Goal: Information Seeking & Learning: Learn about a topic

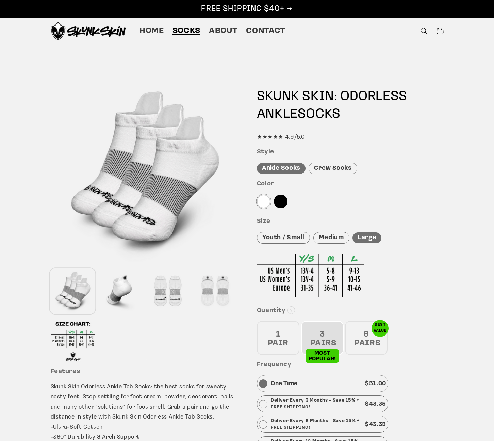
click at [281, 200] on div at bounding box center [281, 202] width 14 height 14
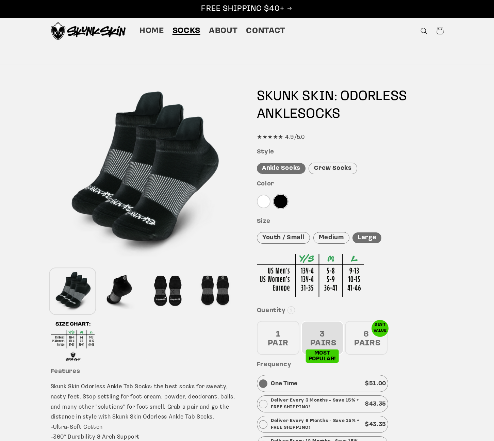
click at [334, 171] on div "Crew Socks" at bounding box center [333, 169] width 48 height 12
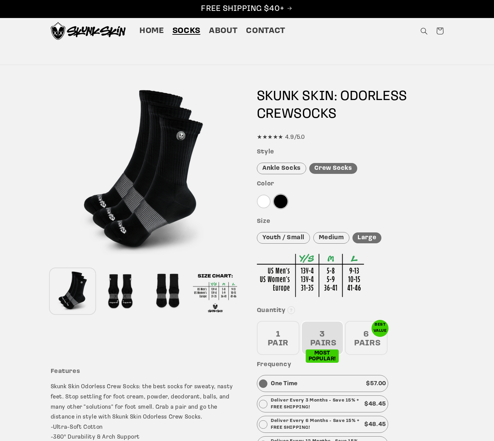
click at [296, 170] on div "Ankle Socks" at bounding box center [281, 169] width 49 height 12
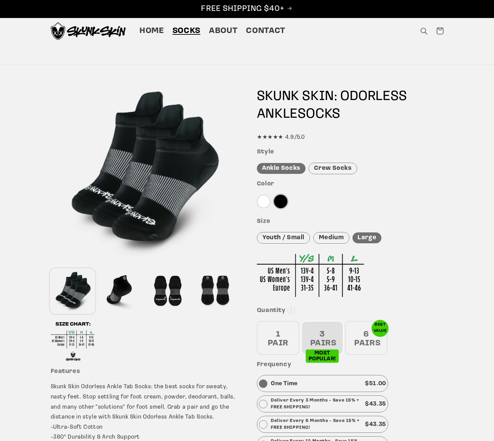
click at [267, 200] on div at bounding box center [264, 202] width 14 height 14
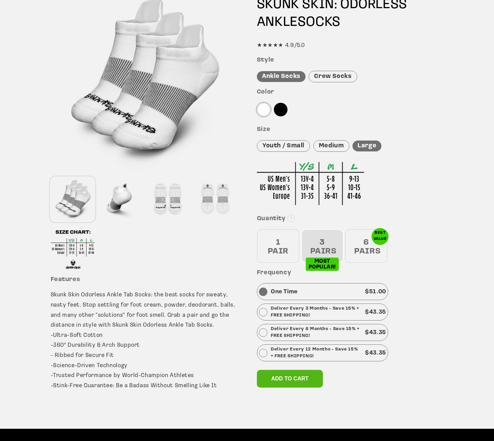
scroll to position [94, 0]
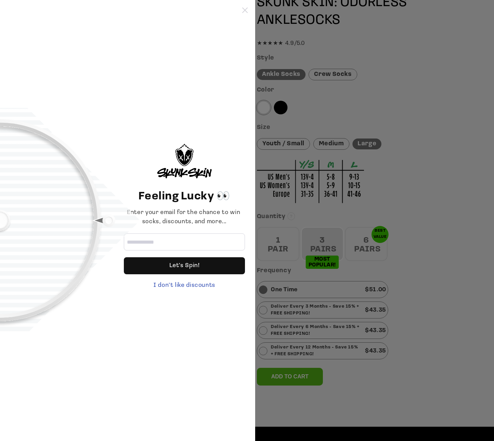
click at [245, 9] on icon at bounding box center [244, 9] width 5 height 5
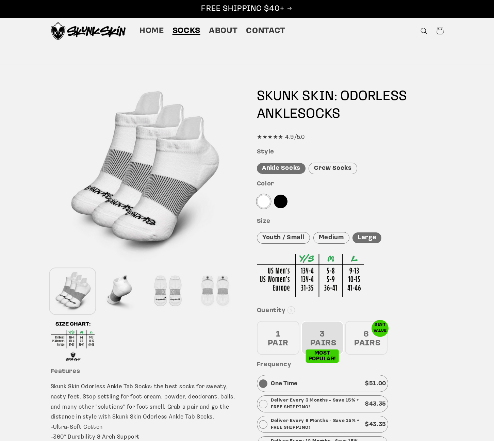
scroll to position [0, 0]
click at [154, 31] on span "Home" at bounding box center [152, 31] width 25 height 11
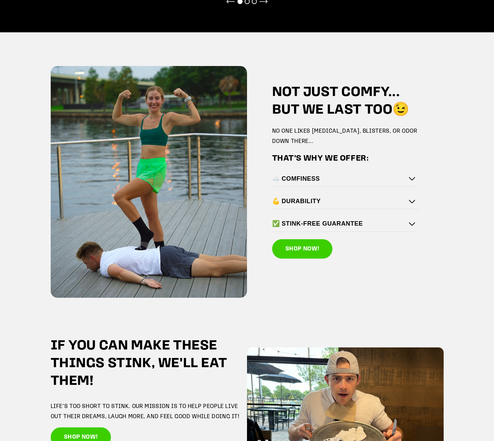
scroll to position [935, 0]
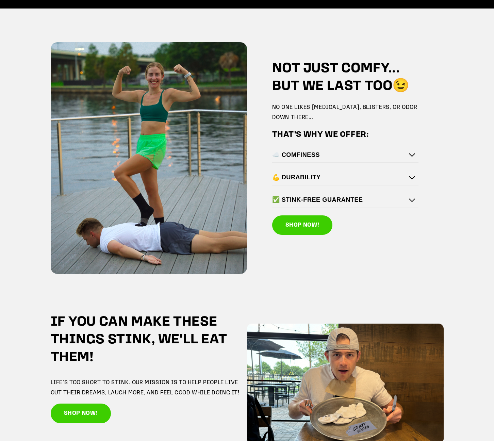
click at [413, 152] on h4 "☁️ COMFINESS" at bounding box center [343, 155] width 143 height 8
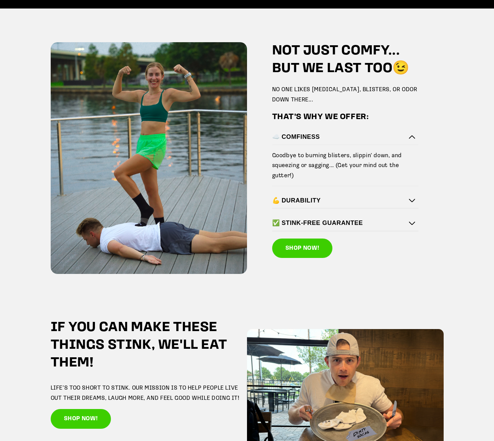
click at [409, 200] on div "💪 DURABILITY" at bounding box center [345, 200] width 147 height 15
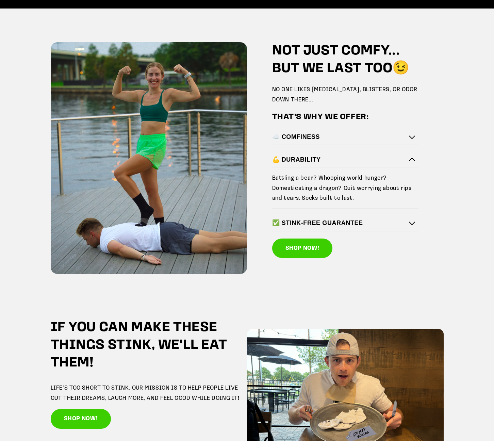
click at [410, 224] on div "✅ STINK-FREE GUARANTEE" at bounding box center [345, 223] width 147 height 15
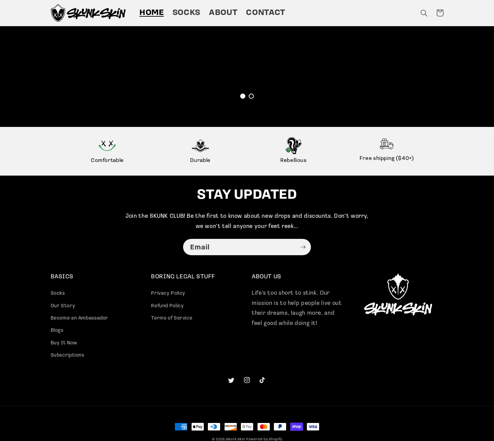
scroll to position [1575, 0]
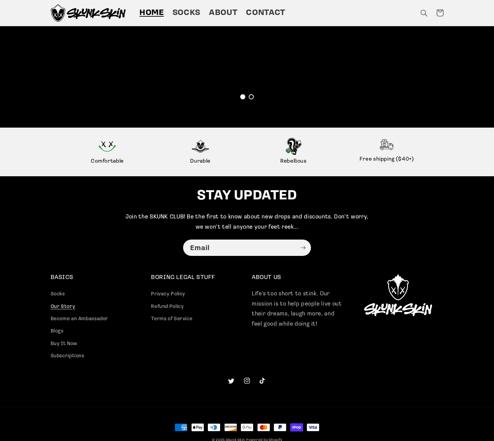
click at [58, 307] on link "Our Story" at bounding box center [63, 307] width 25 height 12
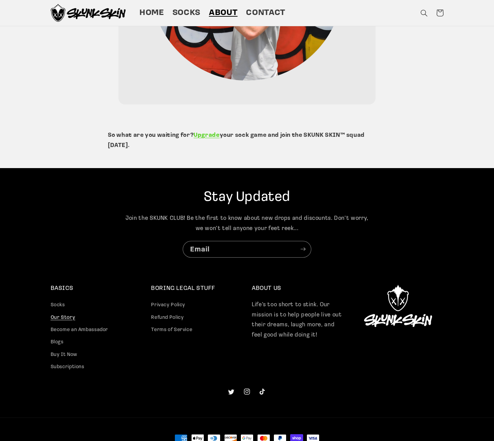
scroll to position [1559, 0]
